Goal: Transaction & Acquisition: Obtain resource

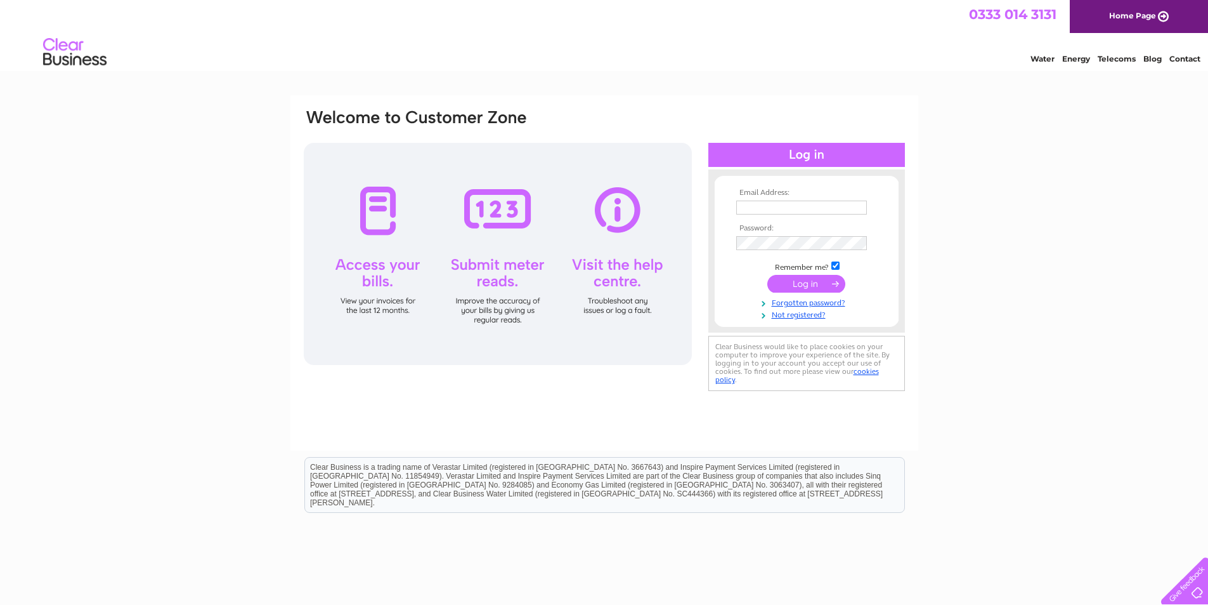
type input "pf@pfssolicitors.co.uk"
click at [802, 280] on input "submit" at bounding box center [807, 284] width 78 height 18
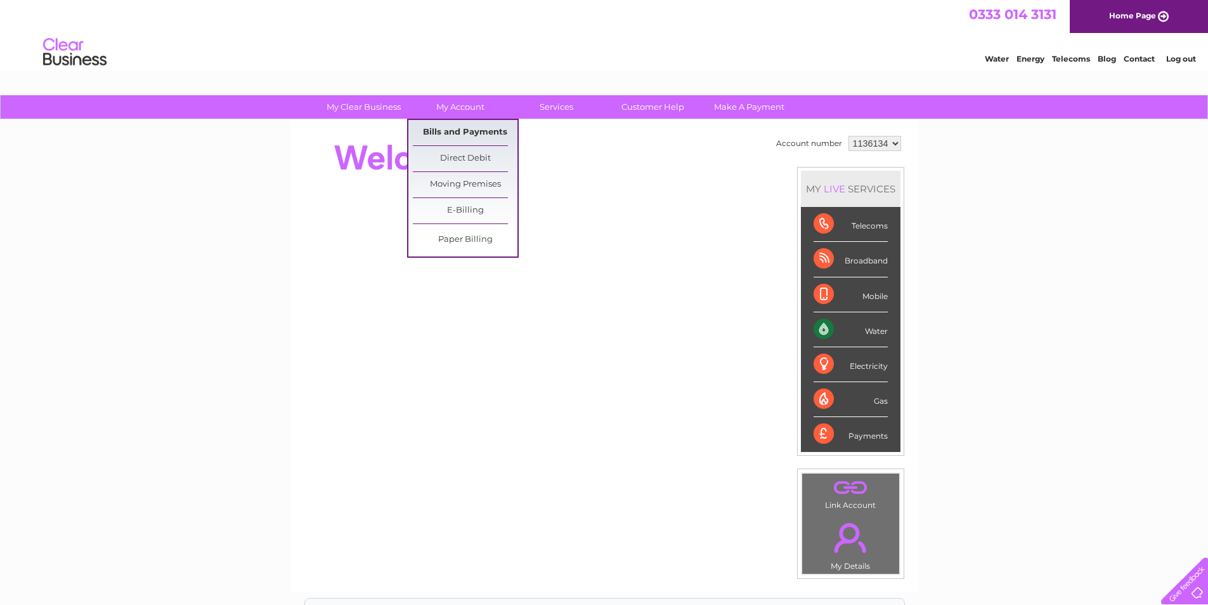
click at [469, 124] on link "Bills and Payments" at bounding box center [465, 132] width 105 height 25
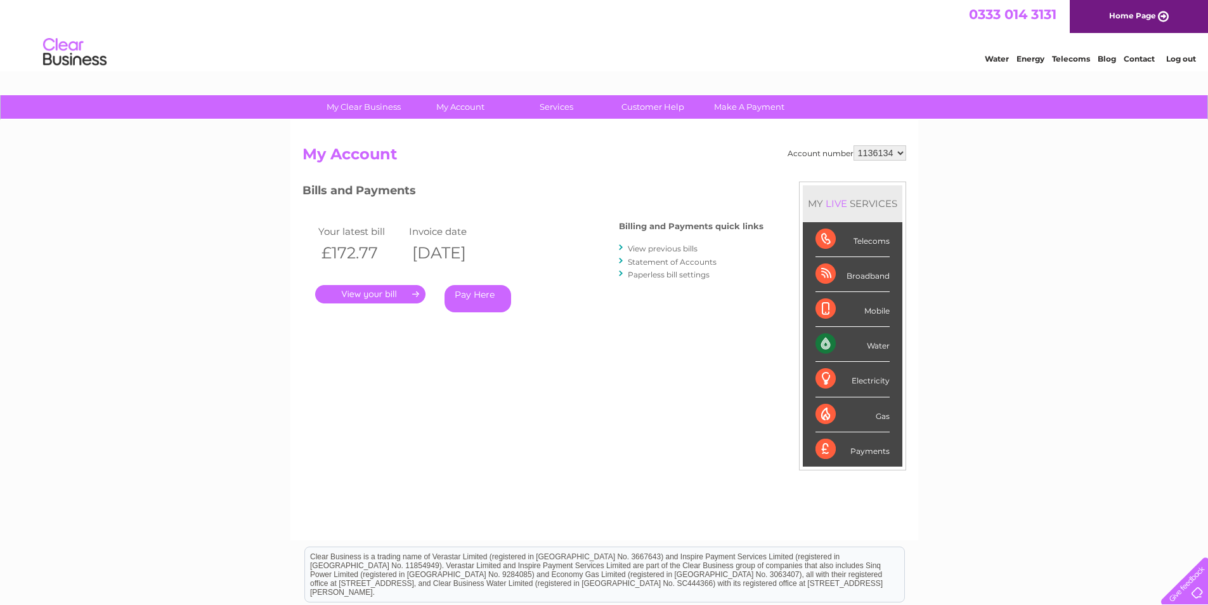
click at [356, 293] on link "." at bounding box center [370, 294] width 110 height 18
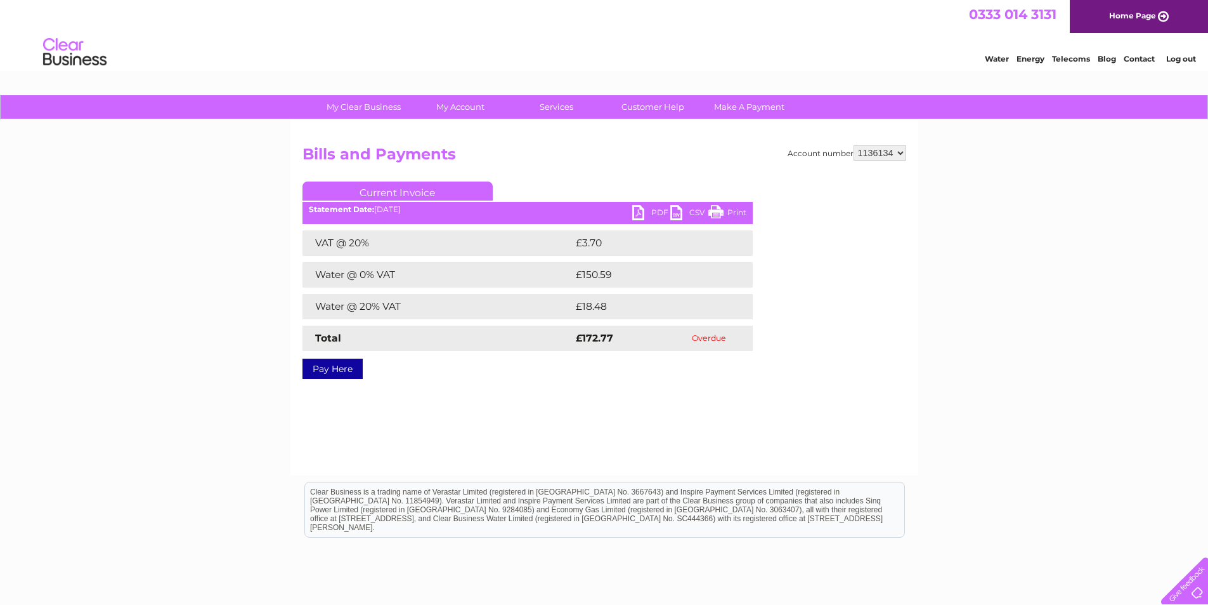
click at [657, 209] on link "PDF" at bounding box center [651, 214] width 38 height 18
click at [1186, 63] on link "Log out" at bounding box center [1182, 59] width 30 height 10
